Goal: Find specific page/section: Find specific page/section

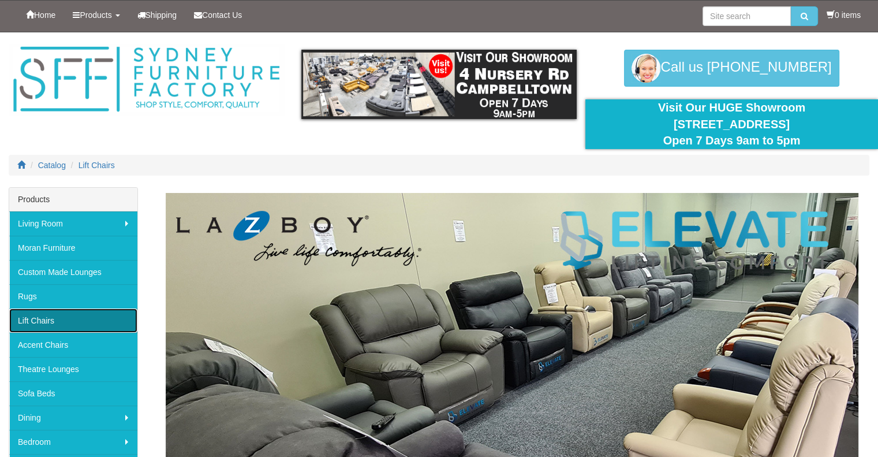
click at [42, 316] on link "Lift Chairs" at bounding box center [73, 320] width 128 height 24
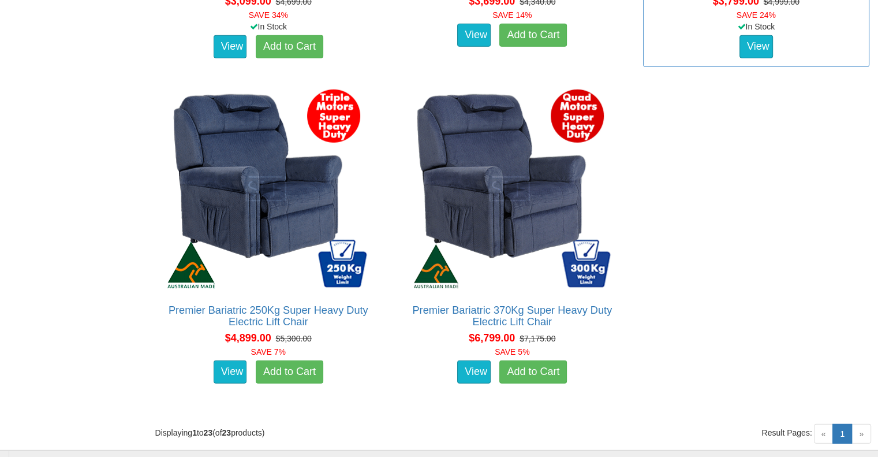
scroll to position [3117, 0]
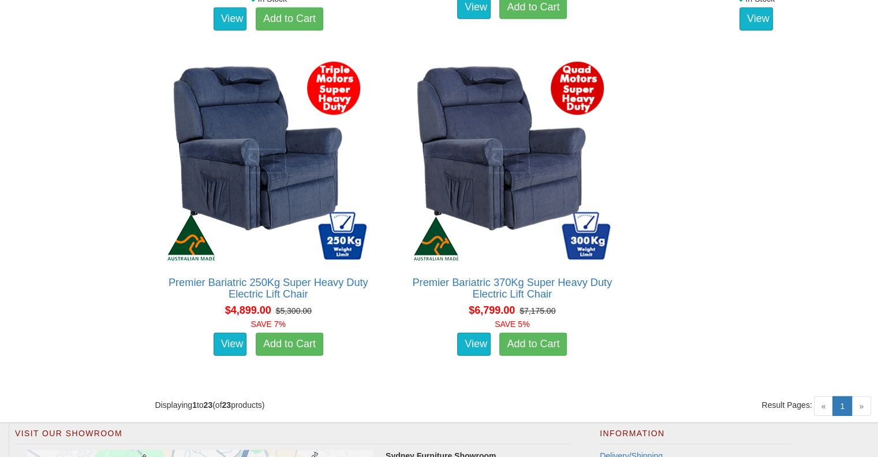
click at [859, 401] on span "»" at bounding box center [861, 406] width 20 height 20
click at [861, 403] on span "»" at bounding box center [861, 406] width 20 height 20
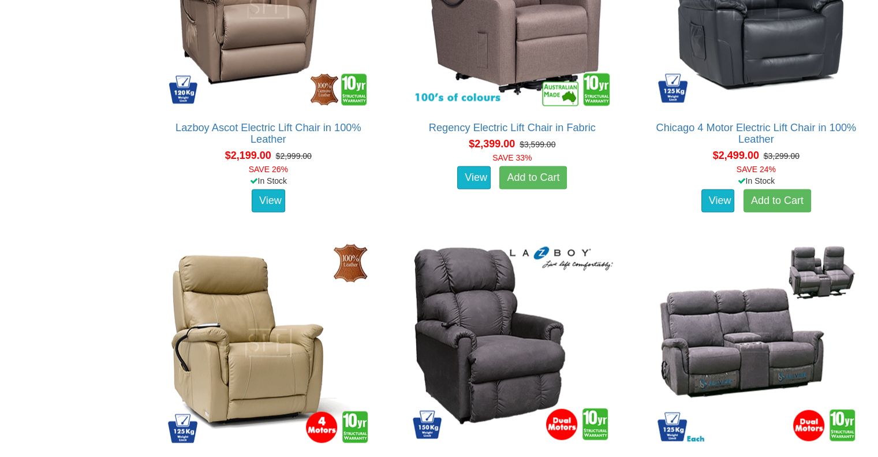
scroll to position [2073, 0]
